Goal: Find specific page/section: Find specific page/section

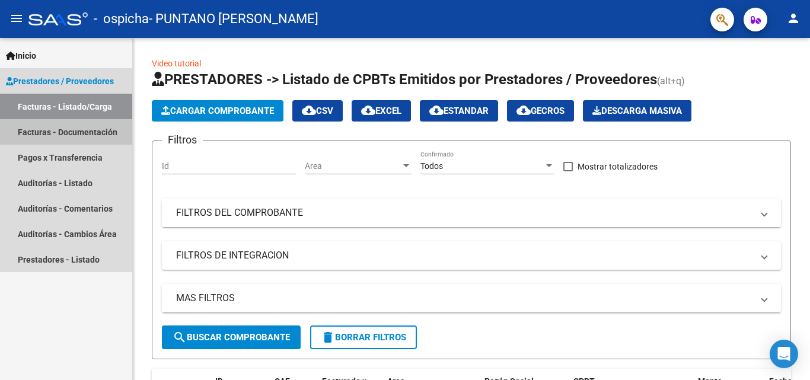
click at [53, 135] on link "Facturas - Documentación" at bounding box center [66, 132] width 132 height 26
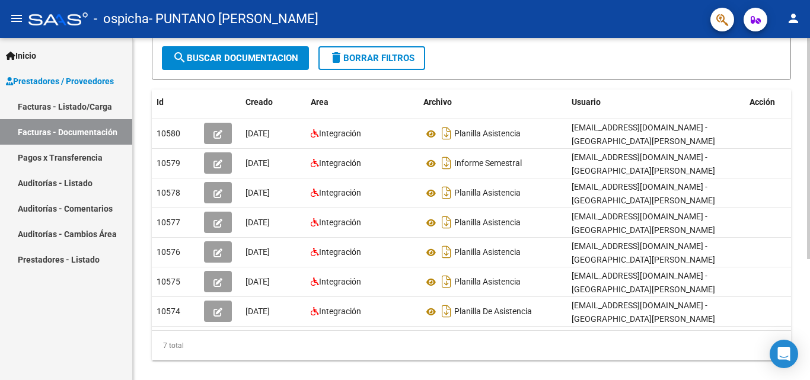
scroll to position [161, 0]
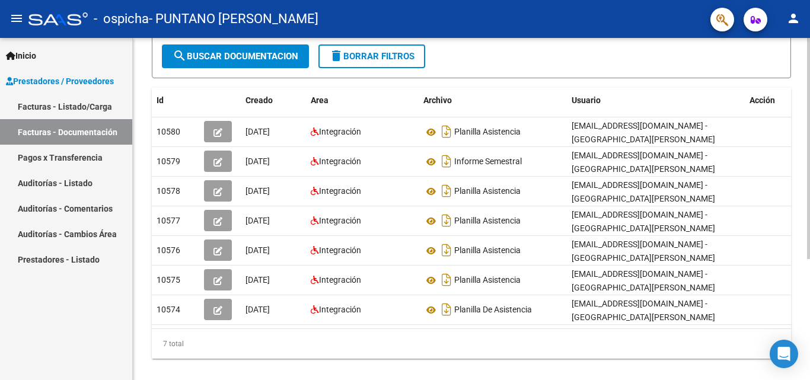
click at [804, 182] on div "PRESTADORES -> Comprobantes - Documentación Respaldatoria cloud_download Export…" at bounding box center [473, 137] width 680 height 520
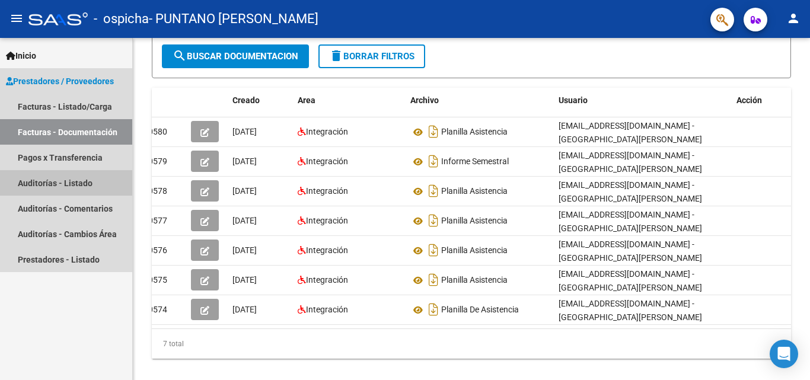
click at [66, 192] on link "Auditorías - Listado" at bounding box center [66, 183] width 132 height 26
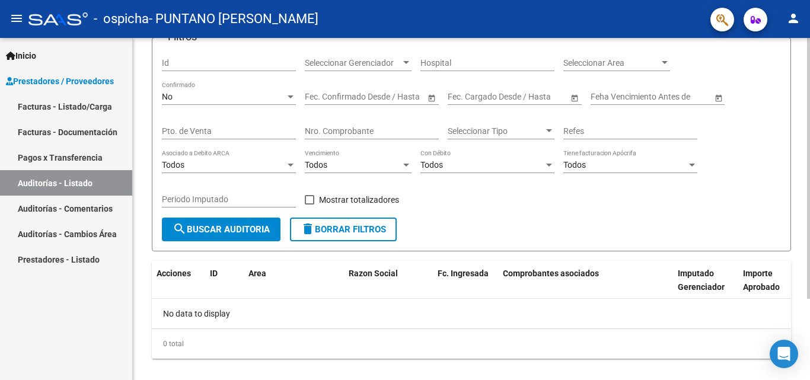
scroll to position [107, 0]
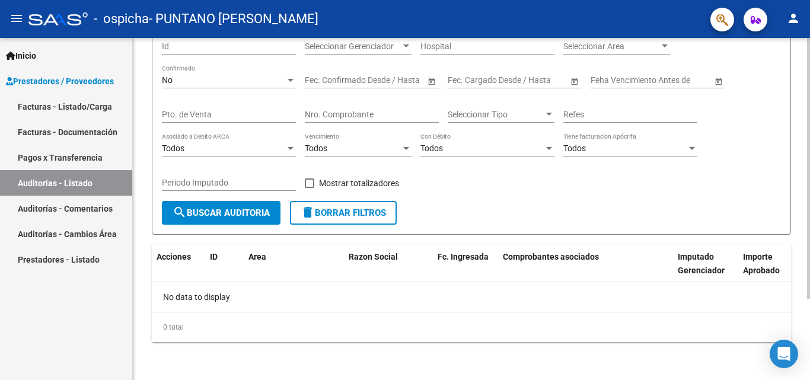
click at [807, 151] on div "PRESTADORES -> Auditoría de Comprobantes / Prestaciones cloud_download Exportar…" at bounding box center [473, 155] width 680 height 449
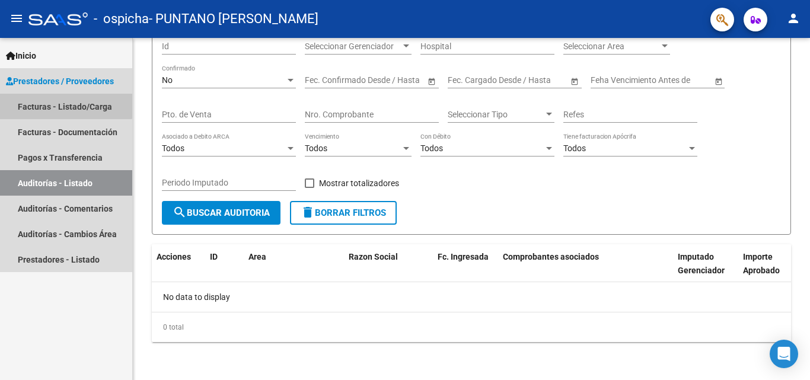
click at [49, 101] on link "Facturas - Listado/Carga" at bounding box center [66, 107] width 132 height 26
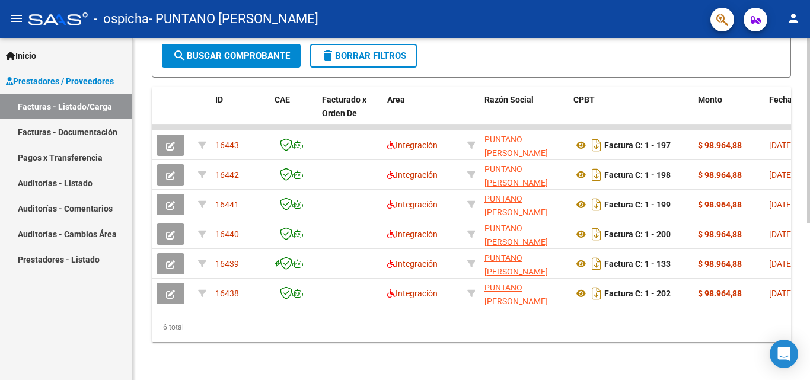
scroll to position [291, 0]
click at [810, 261] on div at bounding box center [808, 287] width 3 height 185
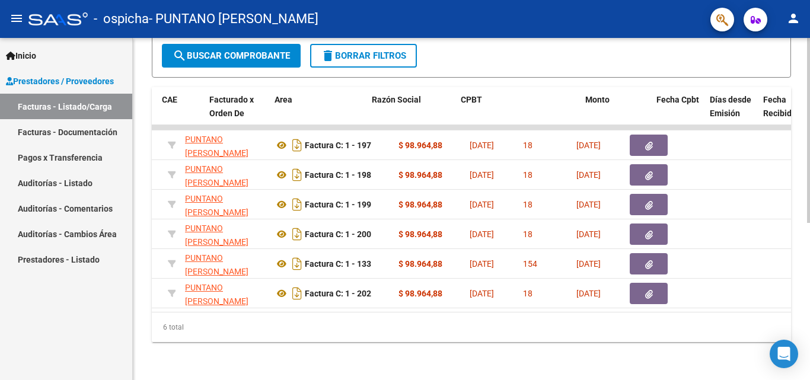
scroll to position [0, 0]
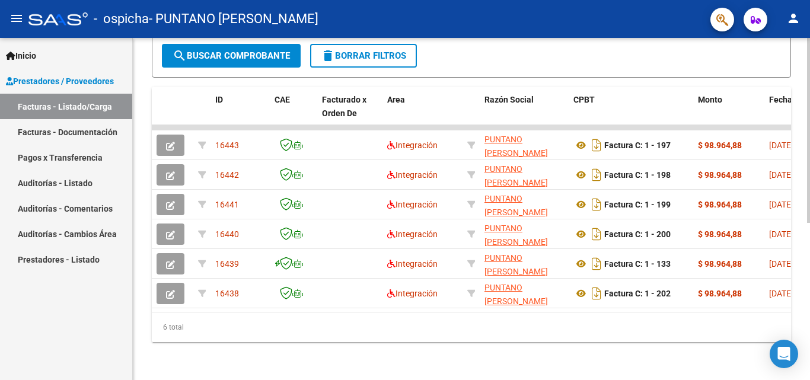
click at [810, 266] on div at bounding box center [808, 287] width 3 height 185
click at [49, 81] on span "Prestadores / Proveedores" at bounding box center [60, 81] width 108 height 13
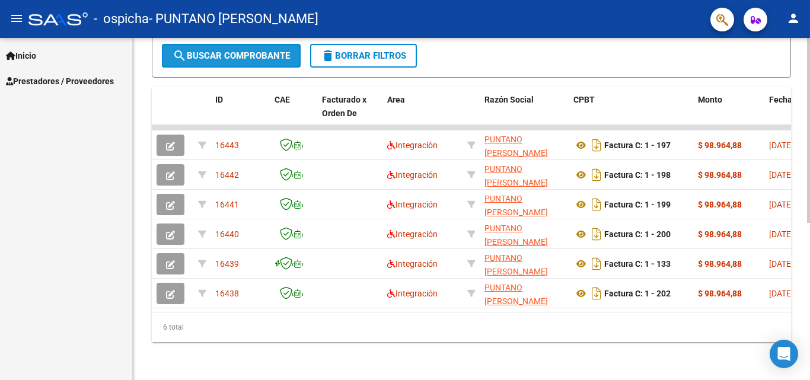
click at [246, 50] on span "search Buscar Comprobante" at bounding box center [231, 55] width 117 height 11
